Goal: Task Accomplishment & Management: Manage account settings

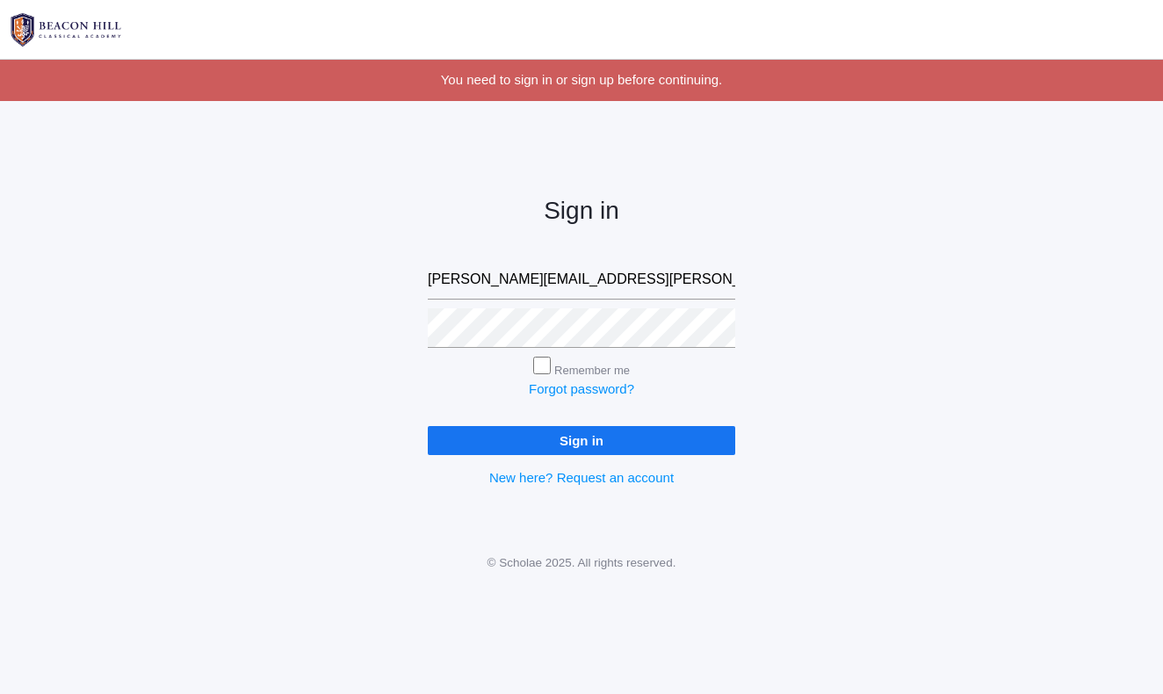
type input "[PERSON_NAME][EMAIL_ADDRESS][PERSON_NAME][DOMAIN_NAME]"
click at [543, 364] on input "Remember me" at bounding box center [542, 366] width 18 height 18
checkbox input "true"
click at [592, 440] on input "Sign in" at bounding box center [581, 440] width 307 height 29
click at [401, 346] on div "Sign in mrs.allison.smith@gmail.com Remember me Forgot password? Sign in New he…" at bounding box center [581, 327] width 1163 height 409
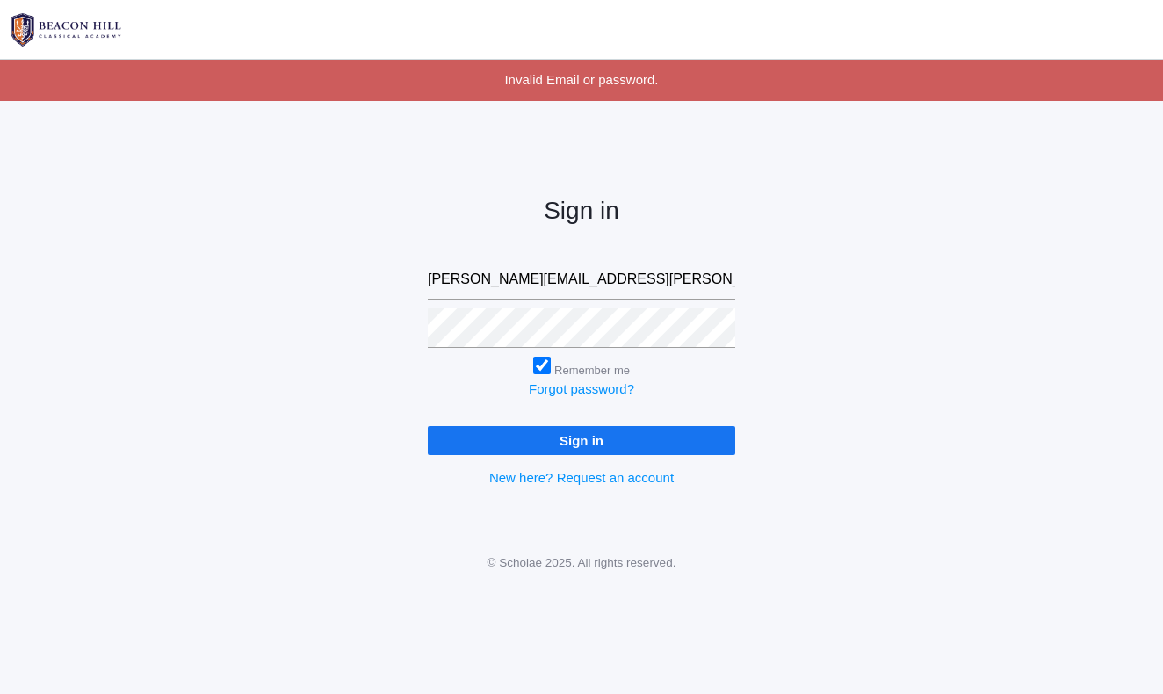
click at [535, 432] on input "Sign in" at bounding box center [581, 440] width 307 height 29
click at [576, 435] on input "Sign in" at bounding box center [581, 440] width 307 height 29
click at [380, 358] on div "Sign in mrs.allison.smith@gmail.com Remember me Forgot password? Sign in New he…" at bounding box center [581, 327] width 1163 height 409
click at [582, 437] on input "Sign in" at bounding box center [581, 440] width 307 height 29
click at [492, 278] on input "[PERSON_NAME][EMAIL_ADDRESS][PERSON_NAME][DOMAIN_NAME]" at bounding box center [581, 280] width 307 height 40
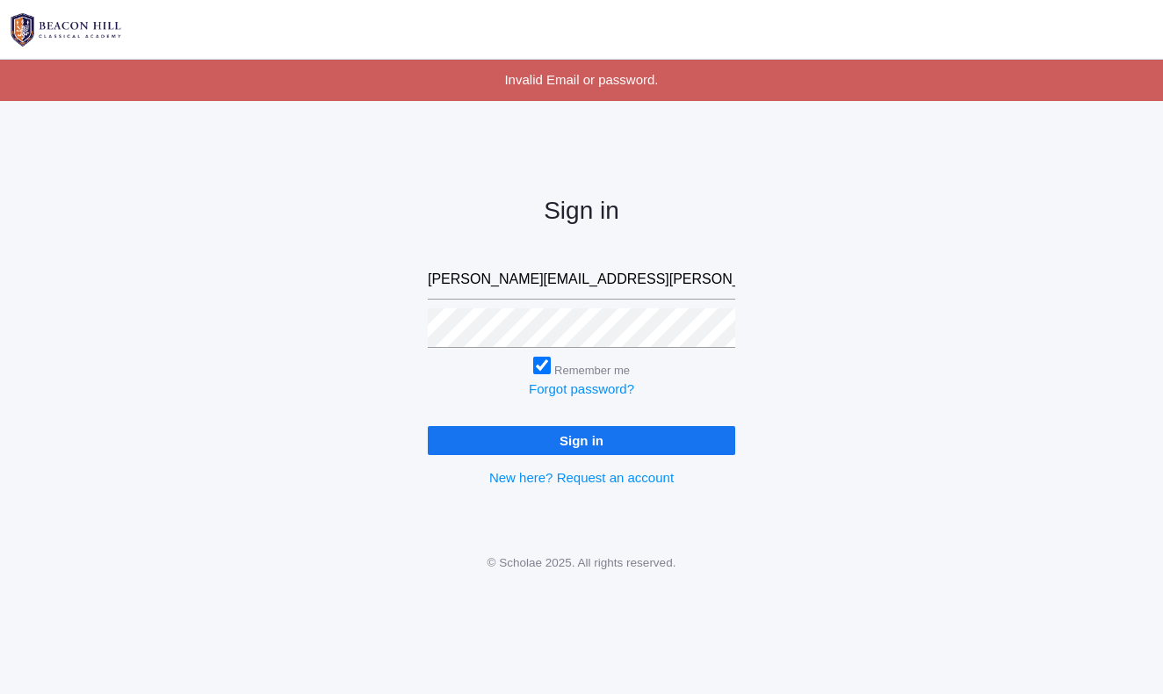
click at [492, 278] on input "[PERSON_NAME][EMAIL_ADDRESS][PERSON_NAME][DOMAIN_NAME]" at bounding box center [581, 280] width 307 height 40
click at [535, 282] on input "[PERSON_NAME][EMAIL_ADDRESS][PERSON_NAME][DOMAIN_NAME]" at bounding box center [581, 280] width 307 height 40
type input "[PERSON_NAME][EMAIL_ADDRESS][DOMAIN_NAME]"
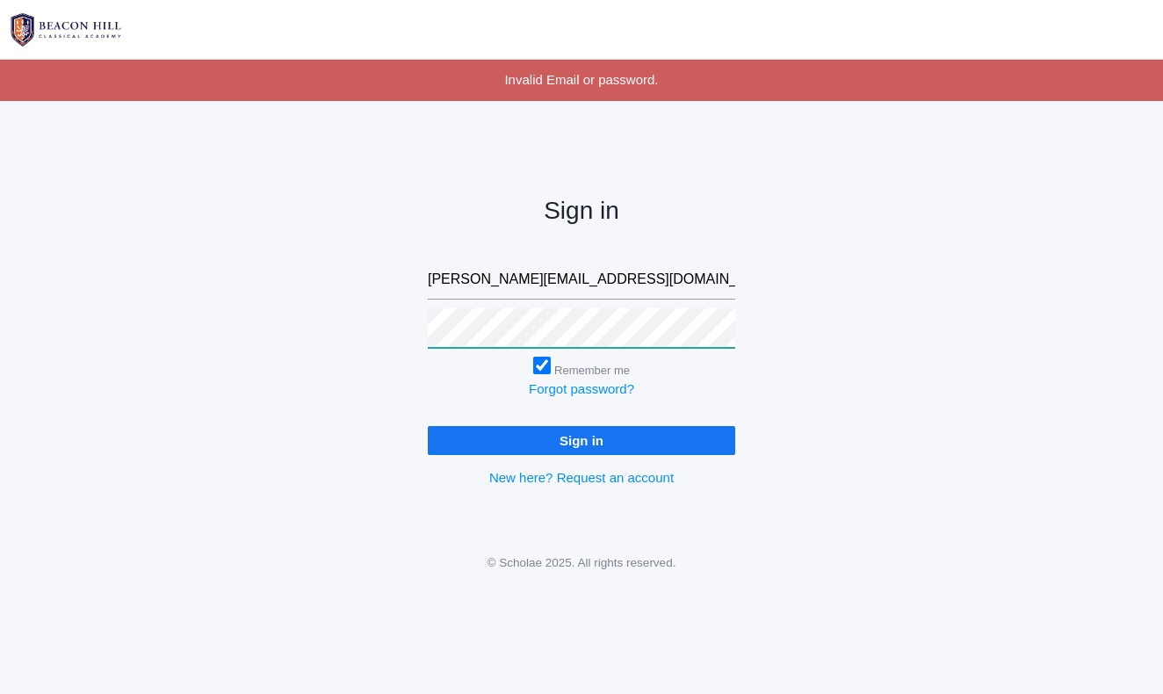
click at [582, 437] on input "Sign in" at bounding box center [581, 440] width 307 height 29
click at [510, 283] on input "[PERSON_NAME][EMAIL_ADDRESS][DOMAIN_NAME]" at bounding box center [581, 280] width 307 height 40
click at [510, 283] on input "allison@beaconhillclassical.org" at bounding box center [581, 280] width 307 height 40
type input "mrs.allison.smith@gmail.com"
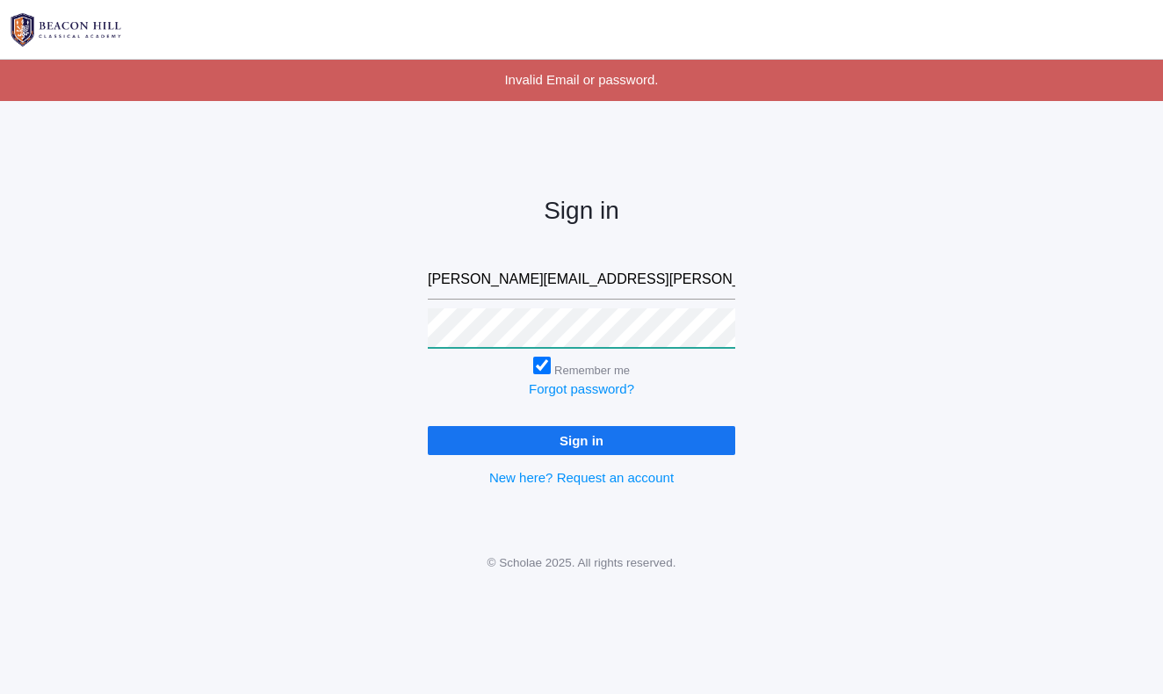
click at [582, 437] on input "Sign in" at bounding box center [581, 440] width 307 height 29
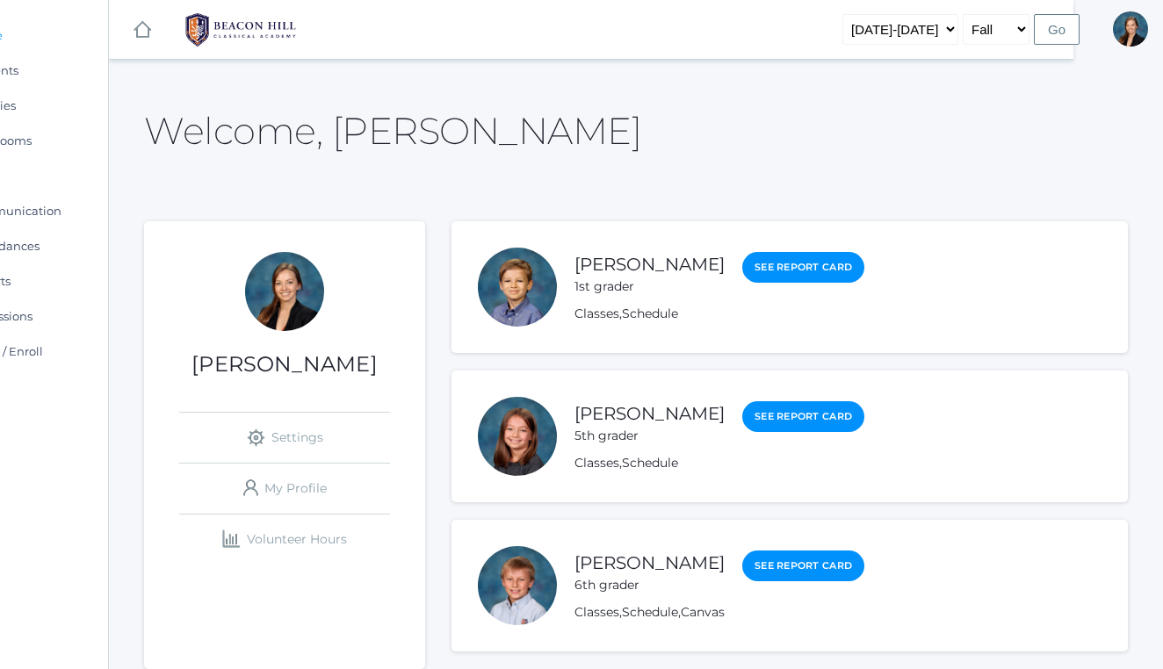
scroll to position [0, 90]
click at [1119, 105] on link "Sign Out" at bounding box center [1111, 109] width 90 height 39
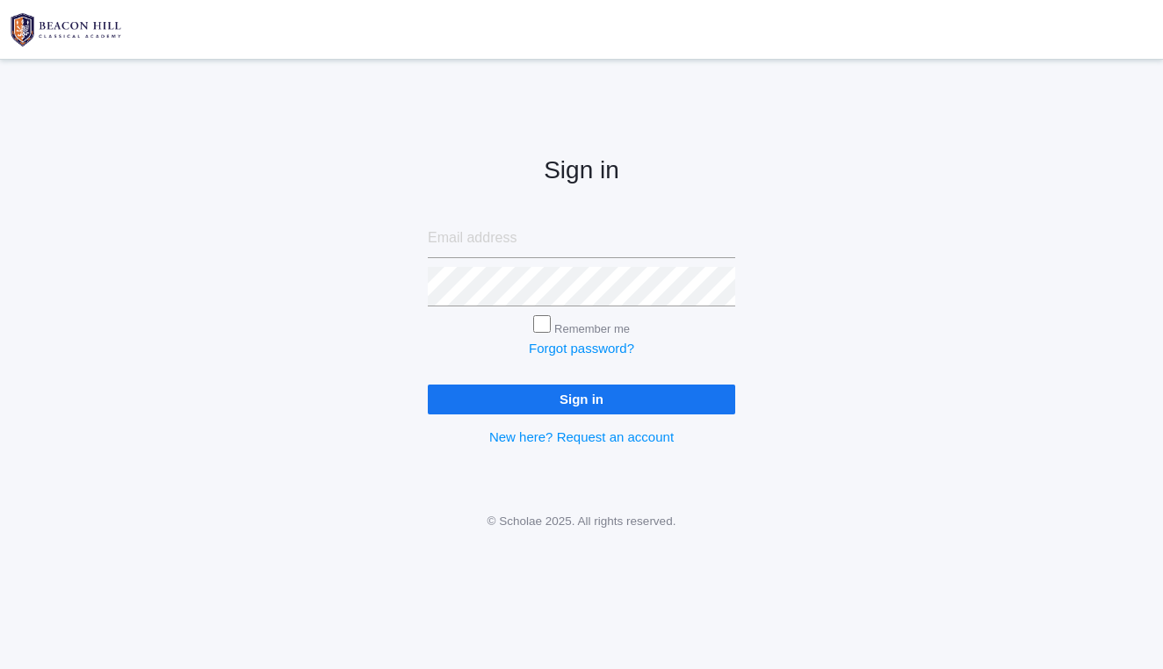
click at [718, 100] on div "Sign in Remember me Forgot password? Sign in New here? Request an account" at bounding box center [581, 286] width 351 height 409
click at [690, 2] on link at bounding box center [581, 29] width 1163 height 59
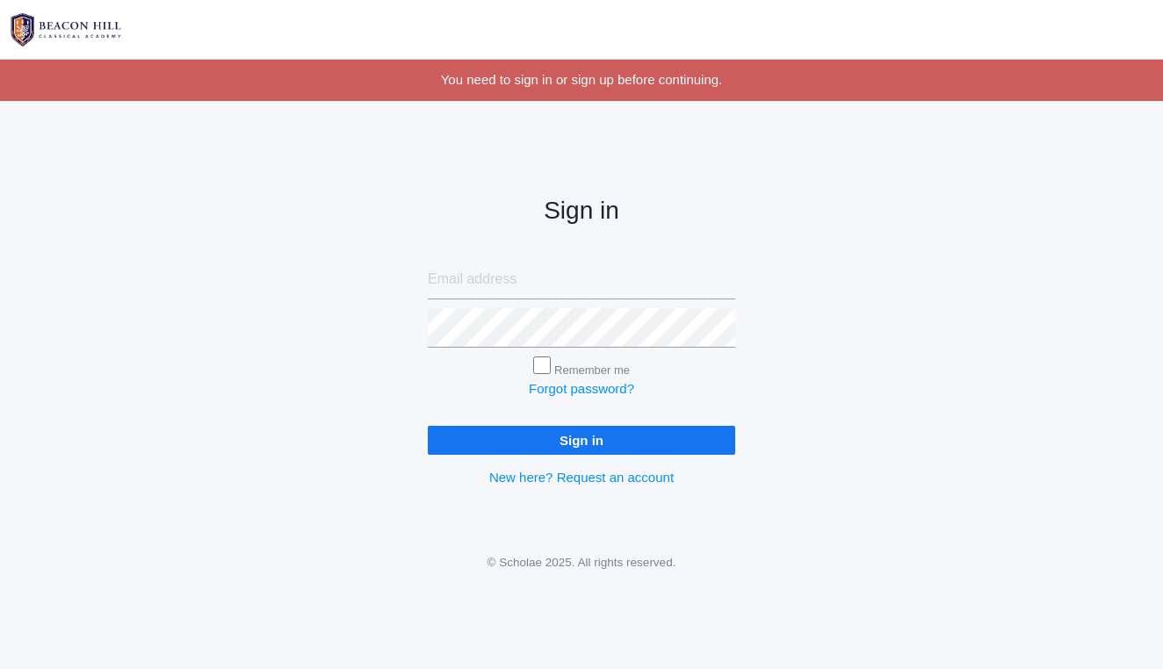
click at [303, 146] on div "Sign in Remember me Forgot password? Sign in New here? Request an account" at bounding box center [581, 327] width 1163 height 409
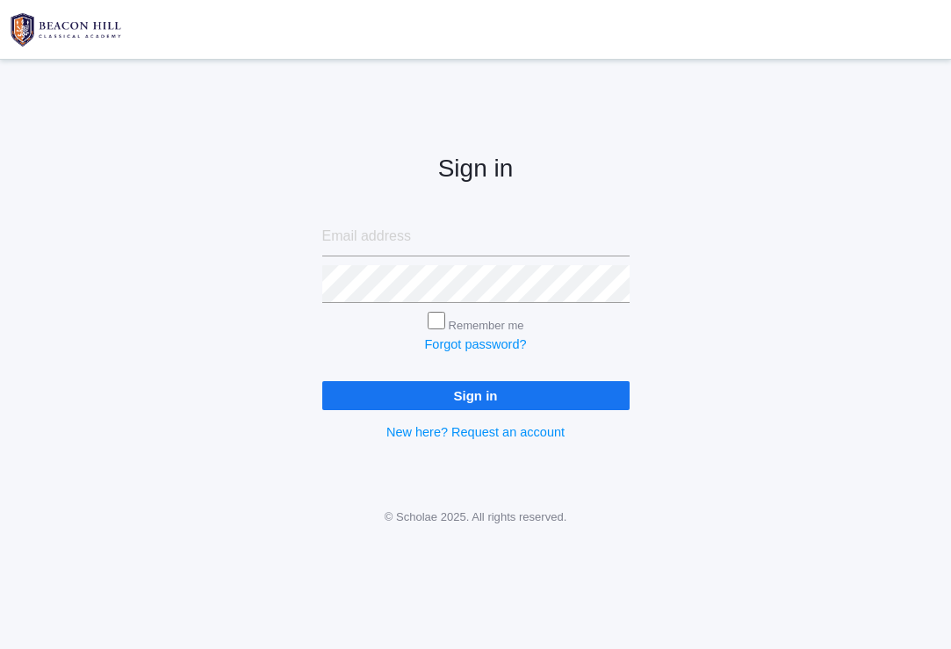
click at [225, 165] on div "Sign in Remember me Forgot password? Sign in New here? Request an account" at bounding box center [475, 284] width 951 height 405
click at [214, 182] on div "Sign in Remember me Forgot password? Sign in New here? Request an account" at bounding box center [475, 284] width 951 height 405
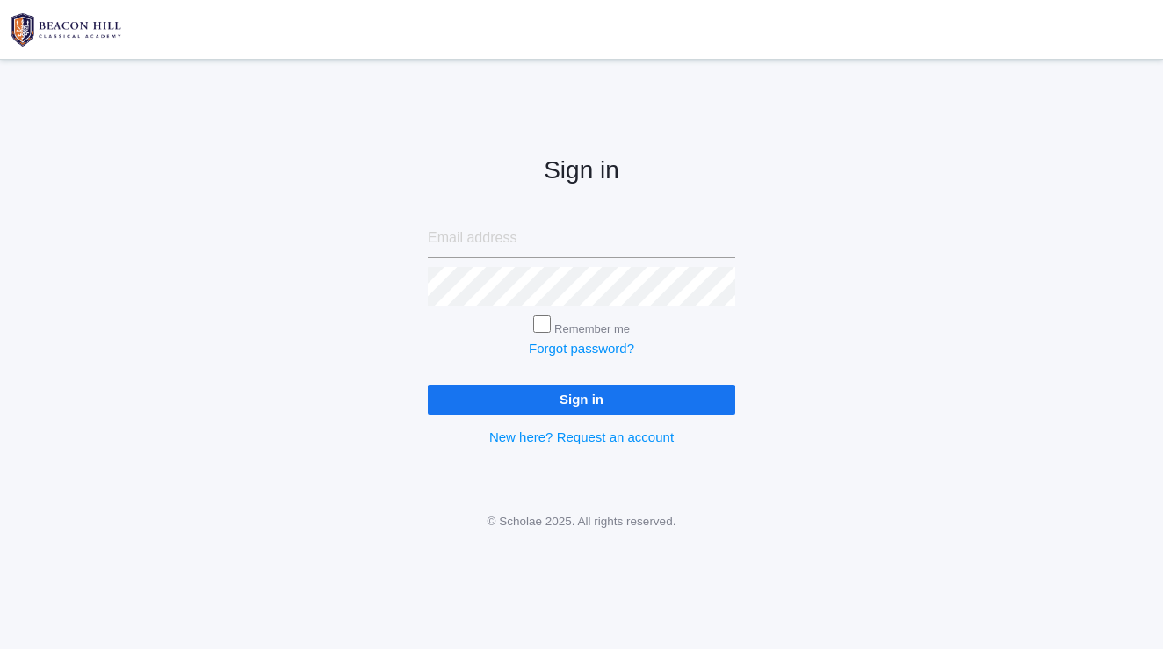
click at [510, 258] on form "Remember me Forgot password? Sign in" at bounding box center [581, 316] width 307 height 195
click at [488, 237] on input "email" at bounding box center [581, 239] width 307 height 40
